Goal: Task Accomplishment & Management: Manage account settings

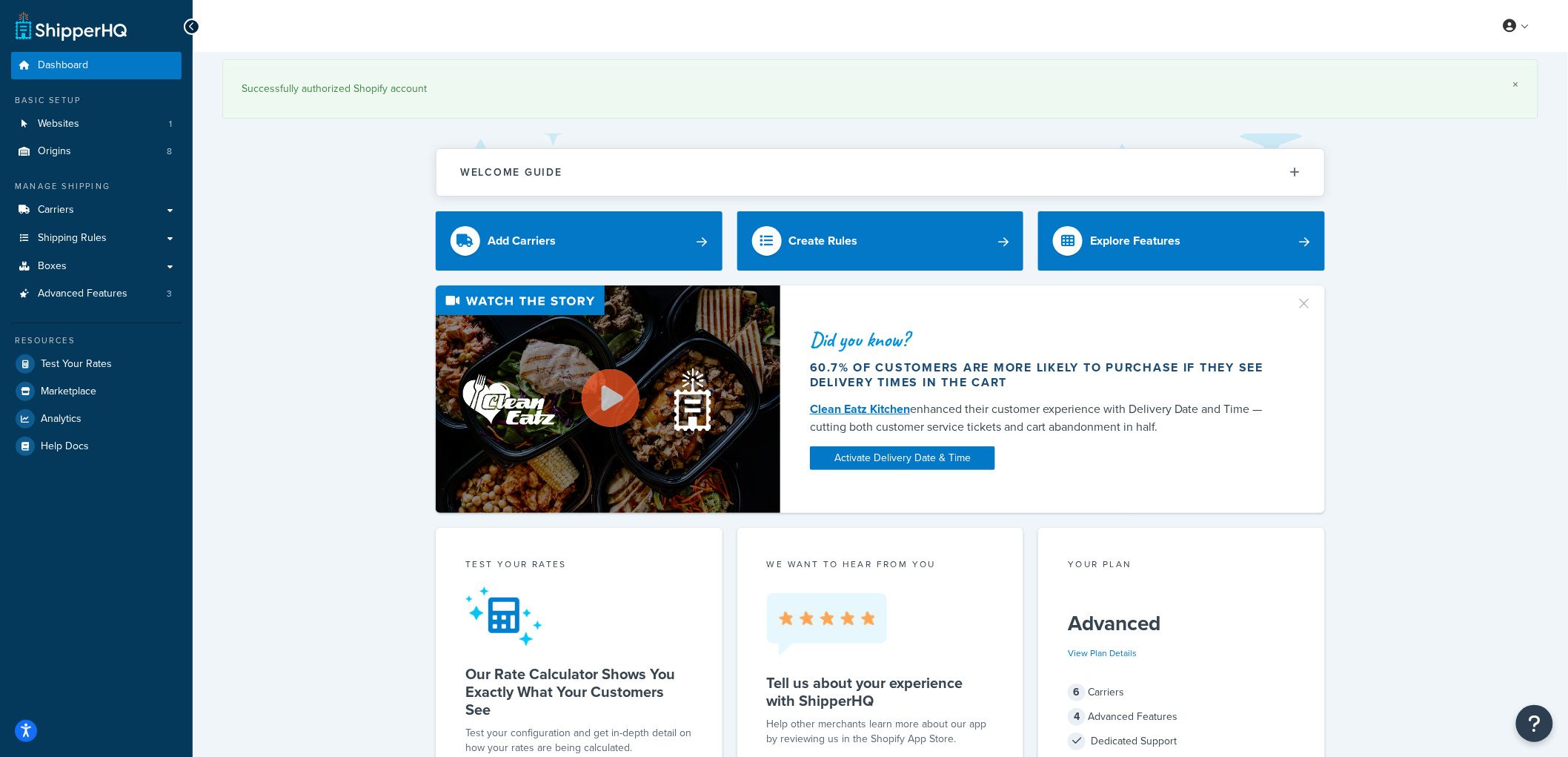
click at [1514, 87] on link "×" at bounding box center [1516, 84] width 6 height 12
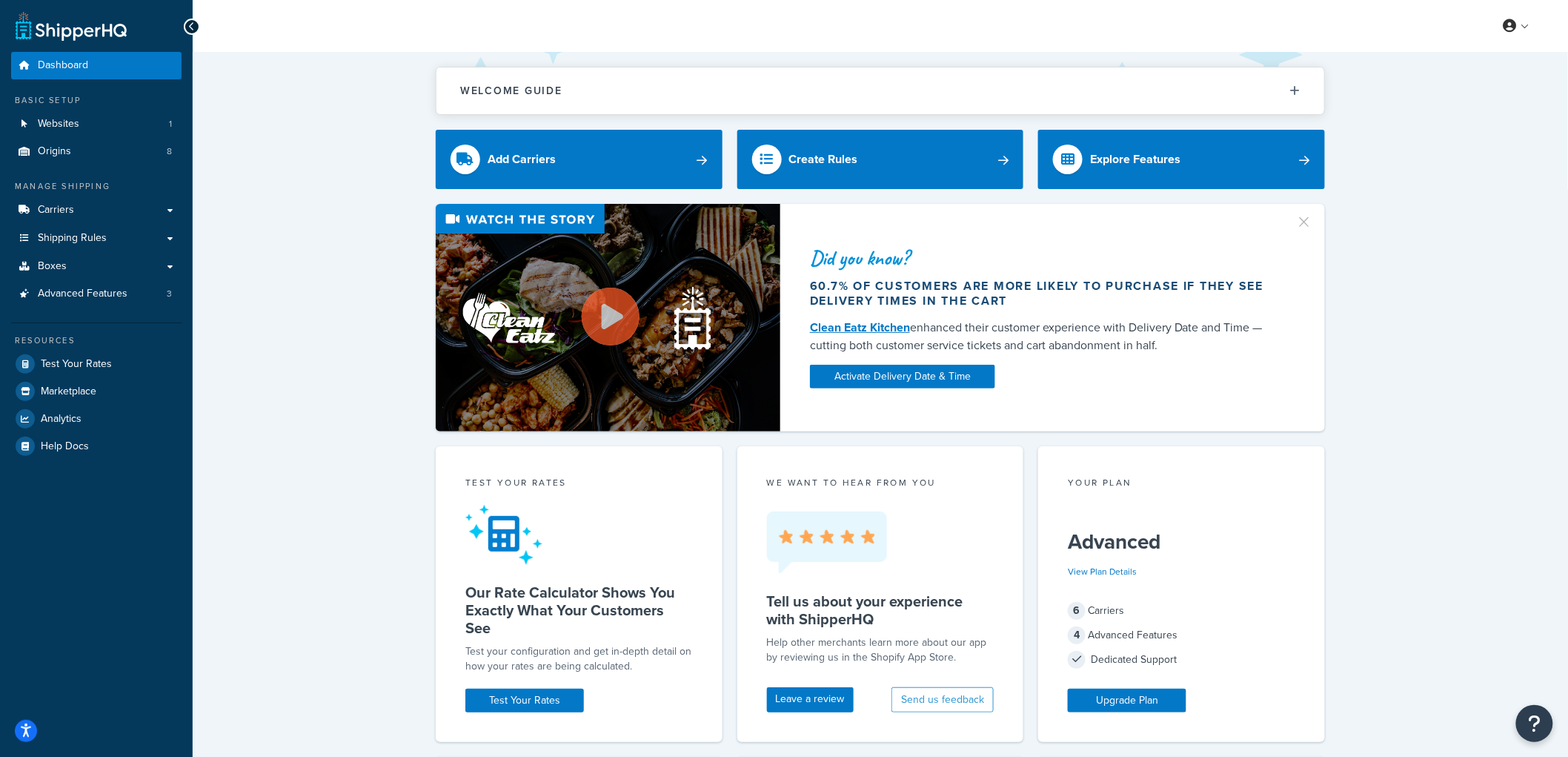
click at [301, 242] on div "Did you know? 60.7% of customers are more likely to purchase if they see delive…" at bounding box center [880, 317] width 1316 height 227
click at [89, 238] on span "Shipping Rules" at bounding box center [71, 238] width 69 height 13
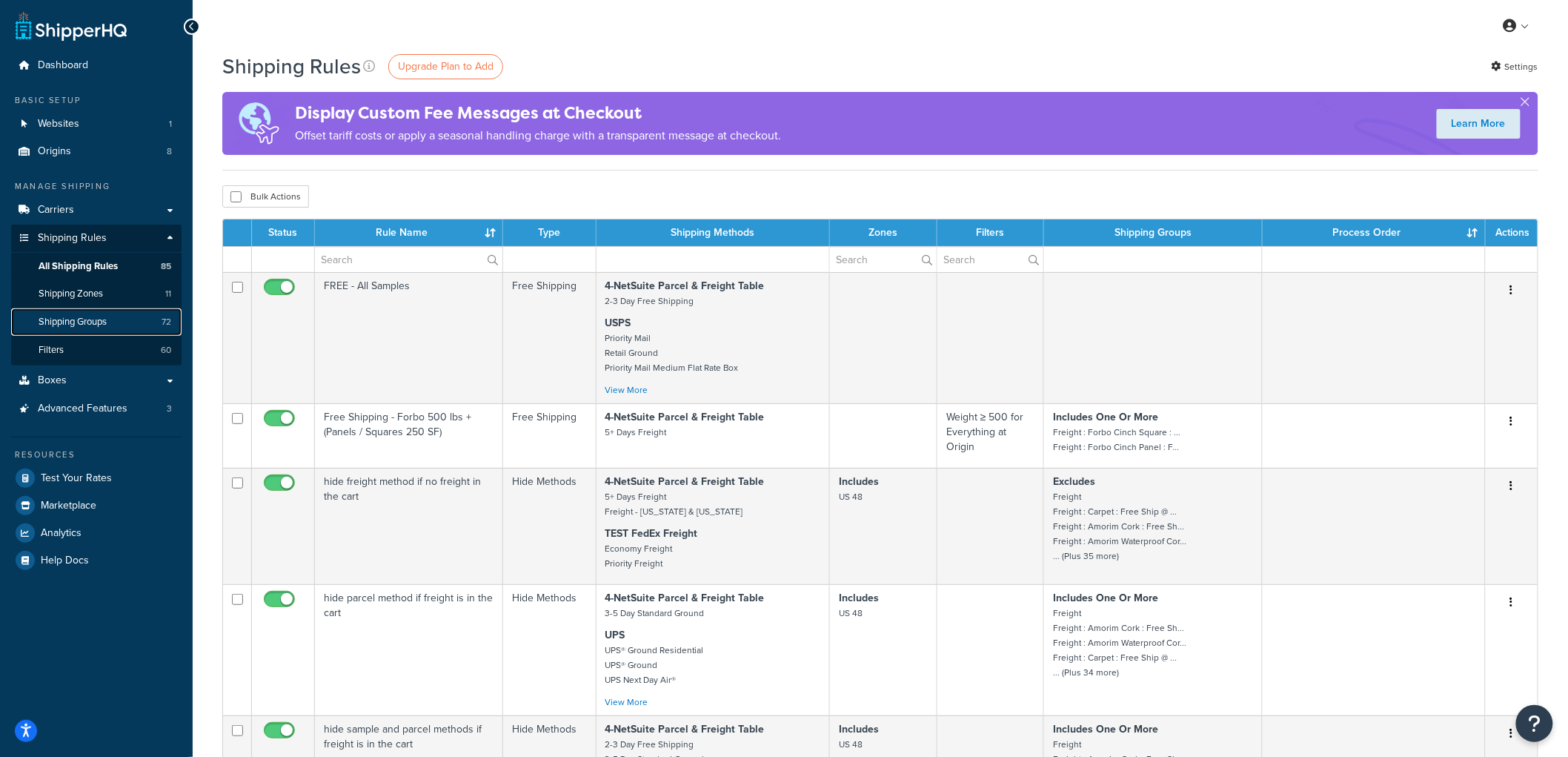
click at [119, 319] on link "Shipping Groups 72" at bounding box center [96, 322] width 171 height 28
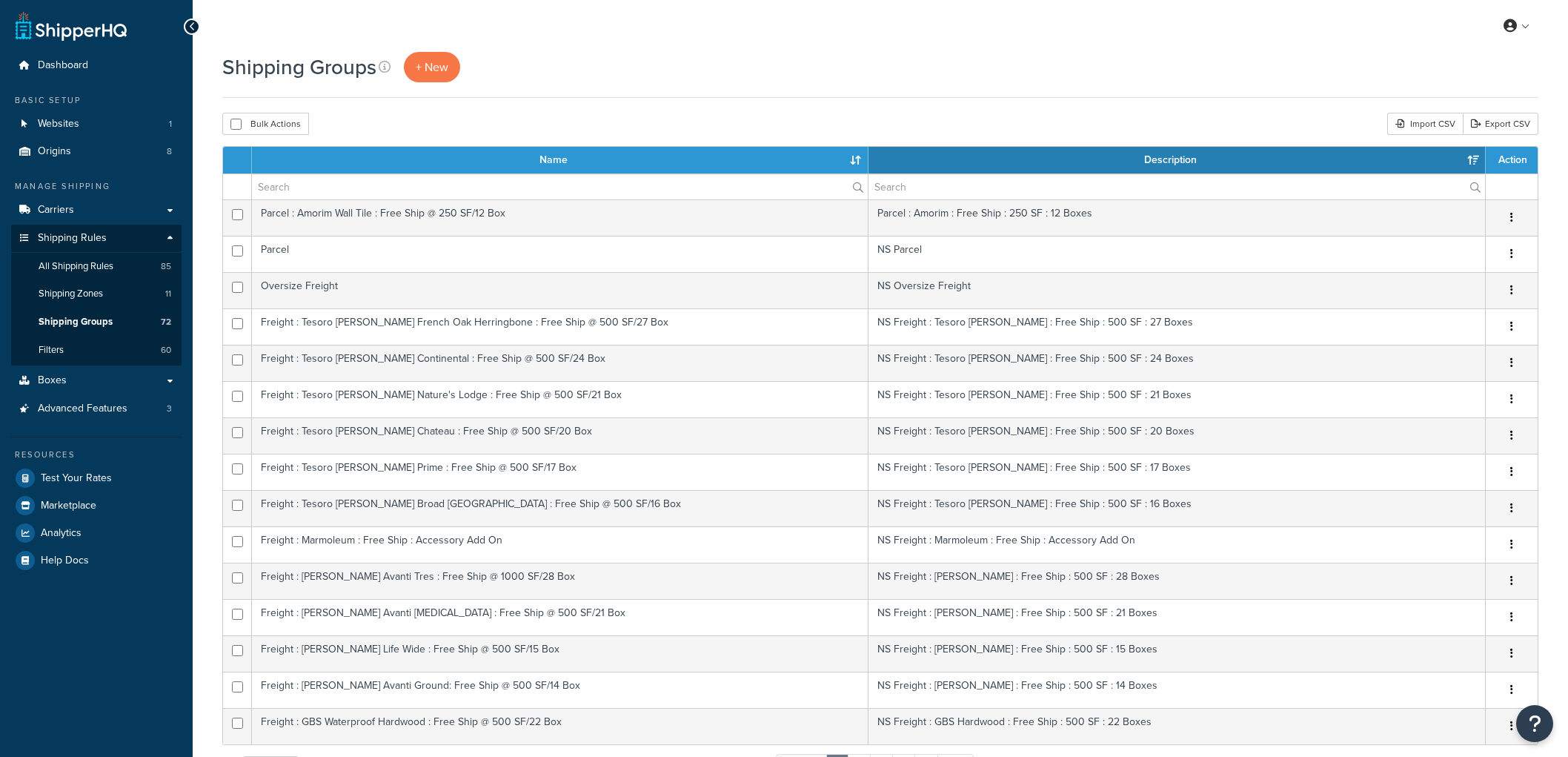
select select "15"
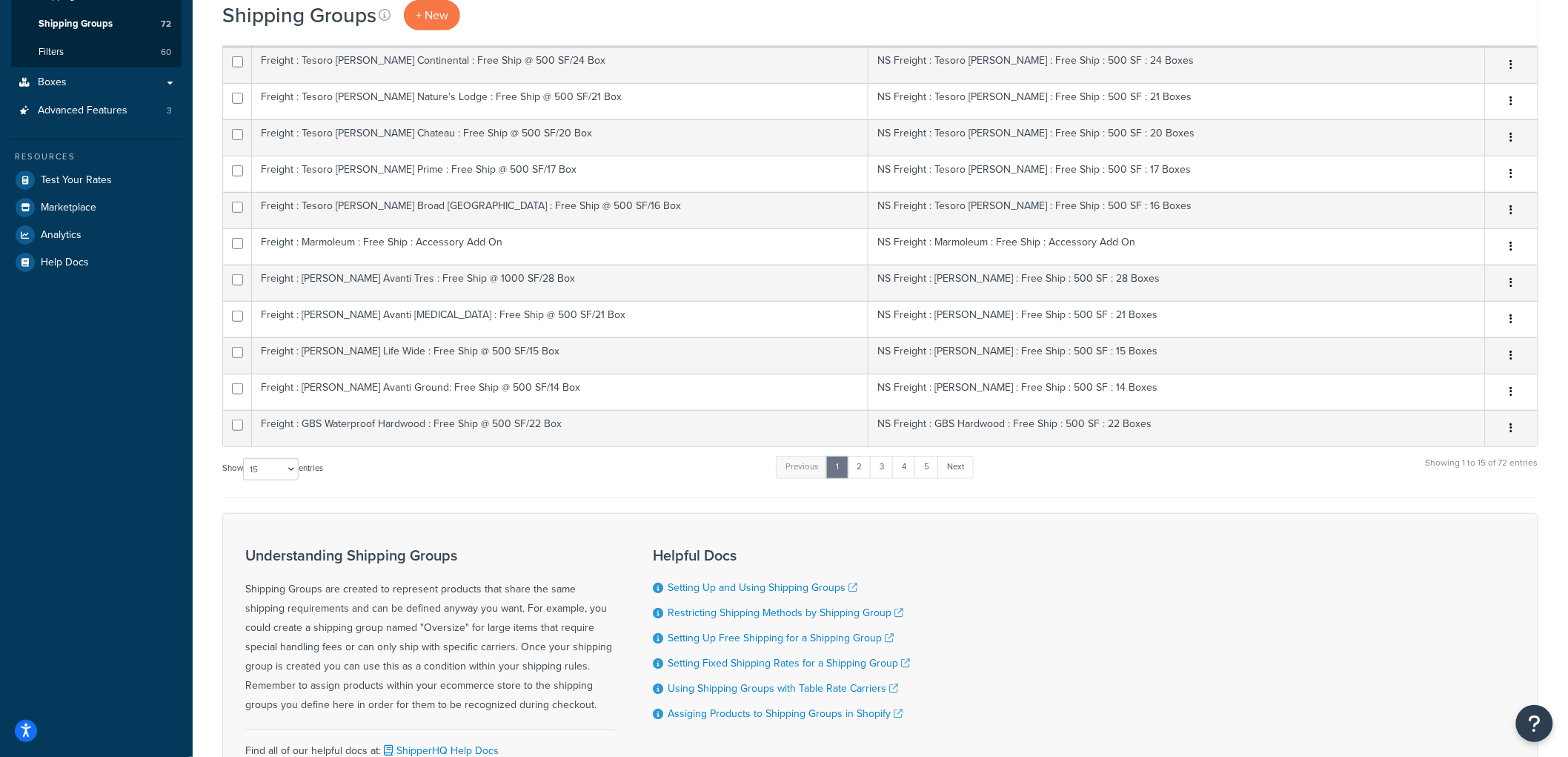
scroll to position [189, 0]
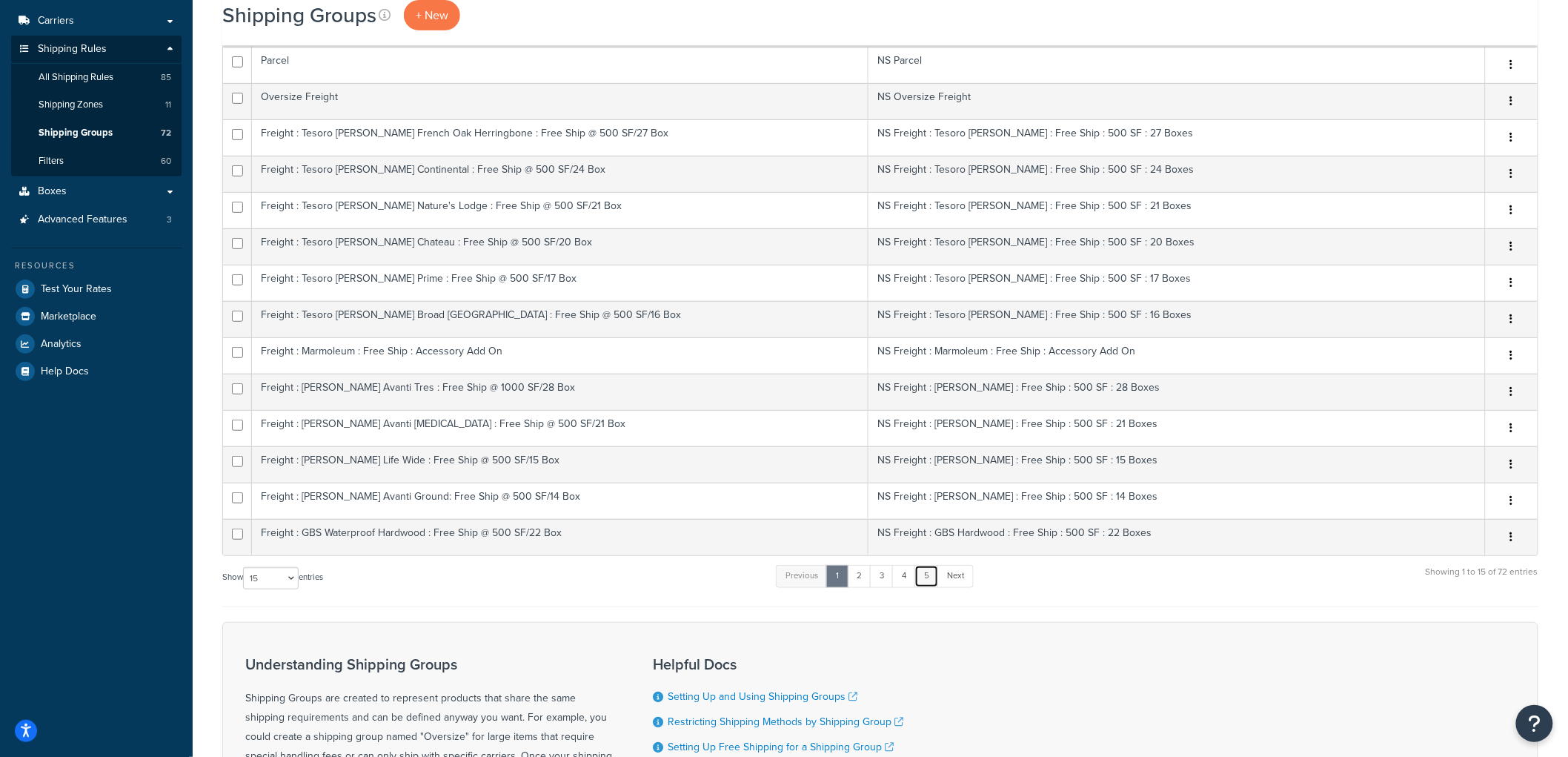
click at [924, 581] on link "5" at bounding box center [927, 576] width 25 height 22
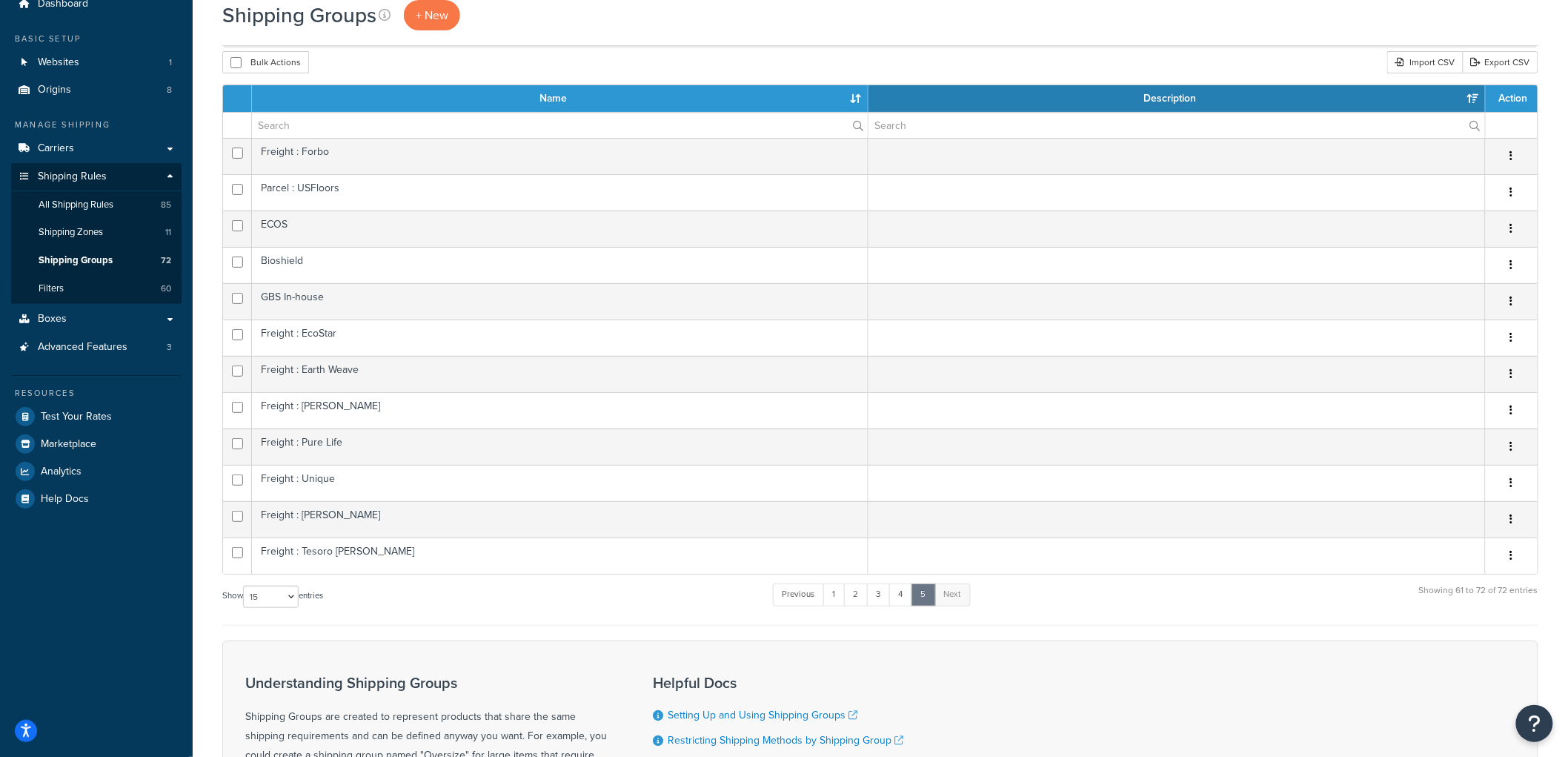
scroll to position [25, 0]
